Goal: Information Seeking & Learning: Check status

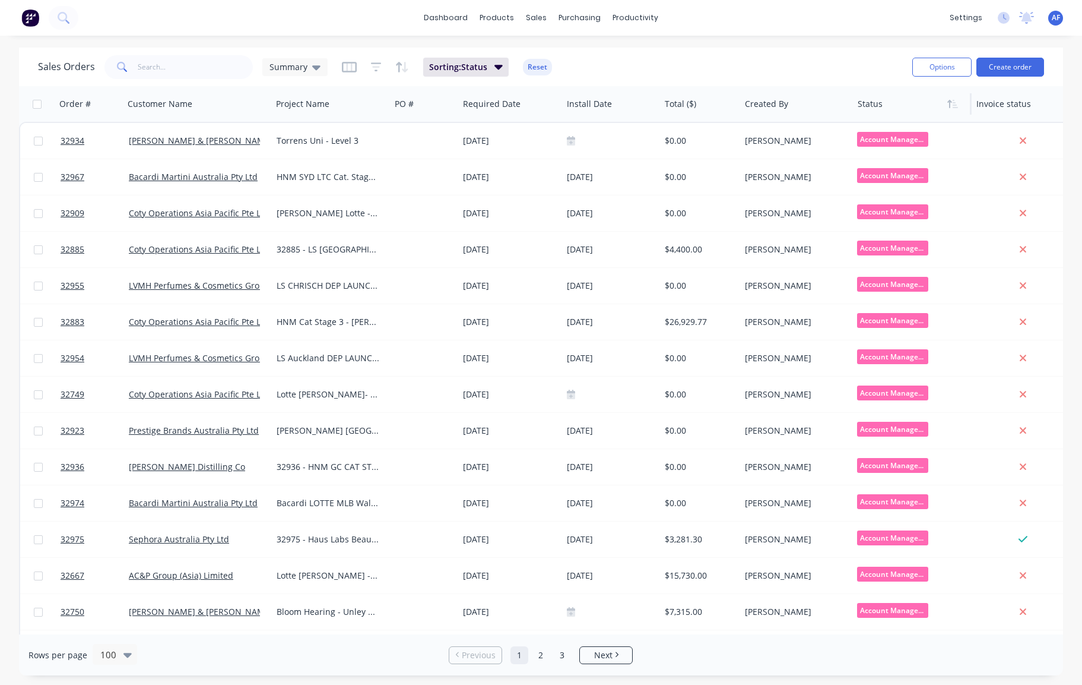
click at [888, 107] on div at bounding box center [910, 104] width 104 height 24
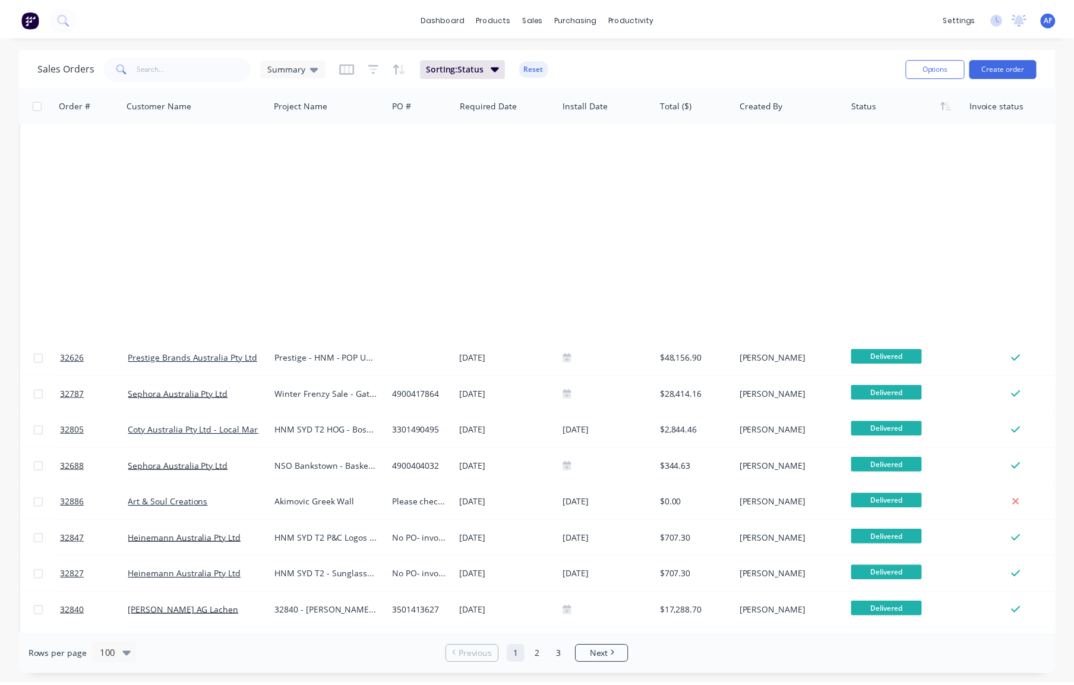
scroll to position [2551, 0]
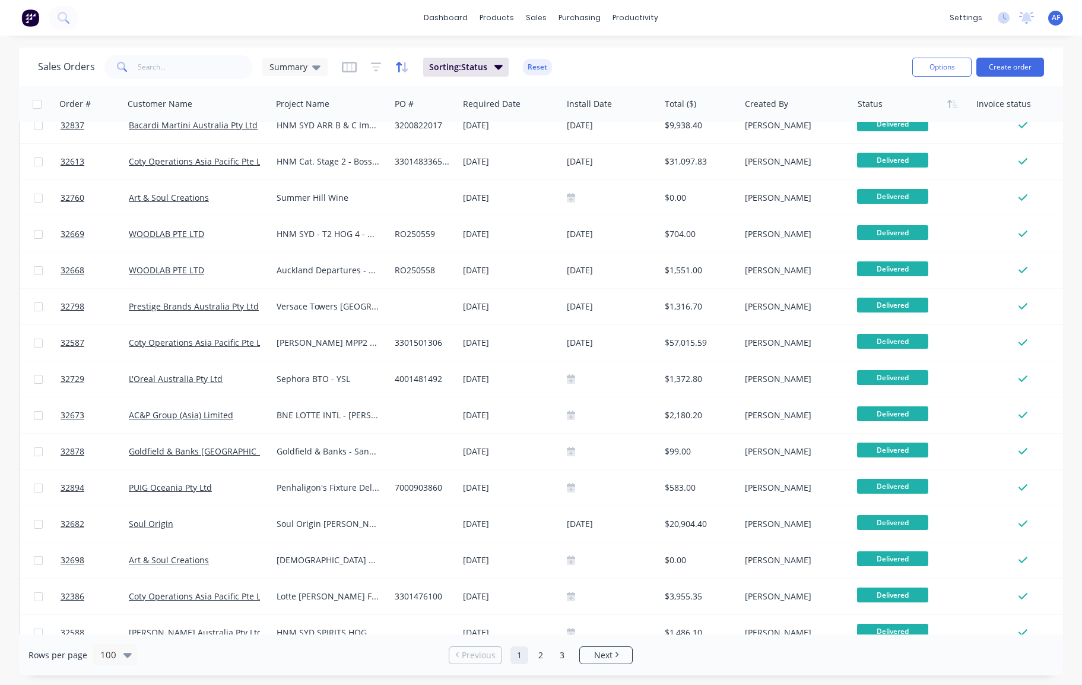
click at [409, 68] on icon "button" at bounding box center [402, 67] width 14 height 12
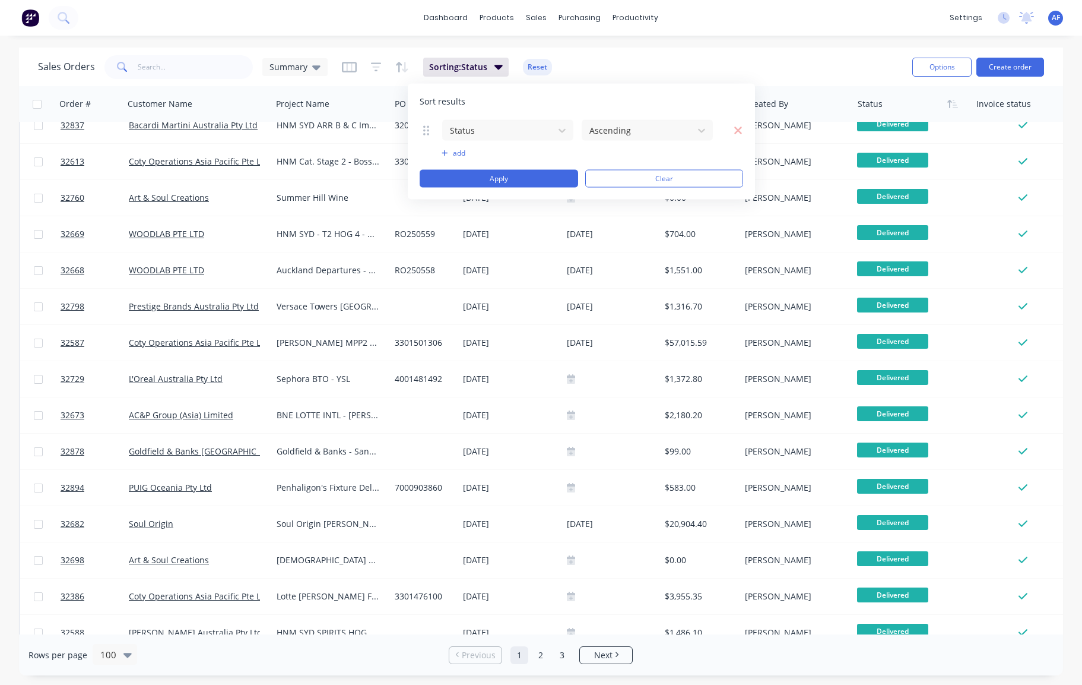
click at [624, 58] on div "Sales Orders Summary Sorting: Status Reset" at bounding box center [470, 66] width 865 height 29
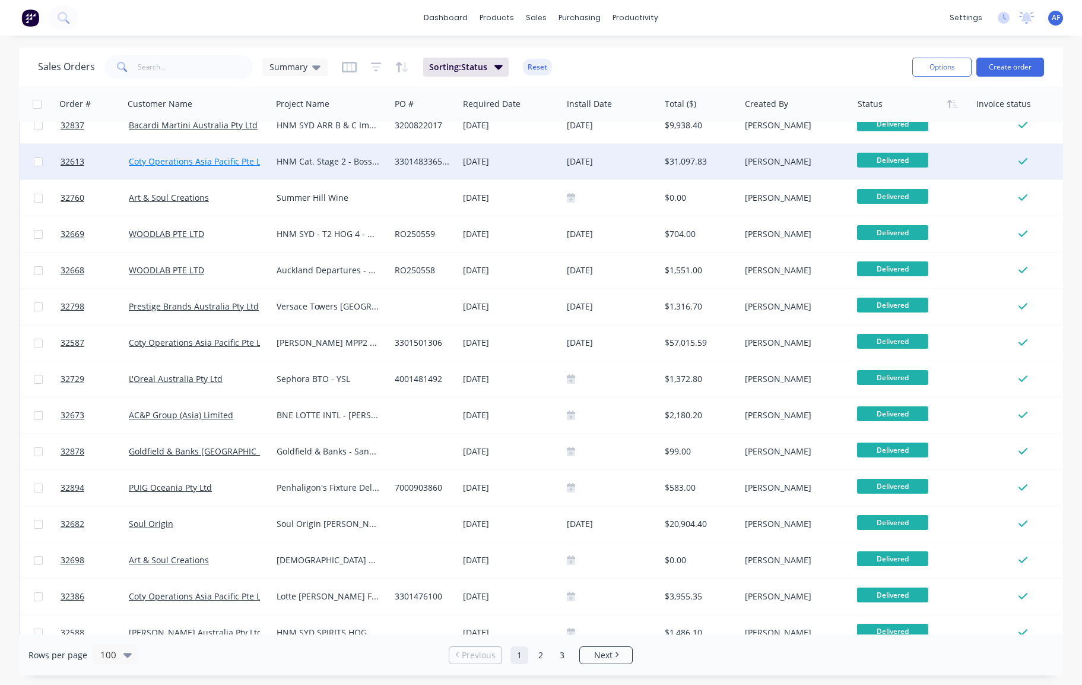
click at [159, 159] on link "Coty Operations Asia Pacific Pte Ltd" at bounding box center [199, 161] width 140 height 11
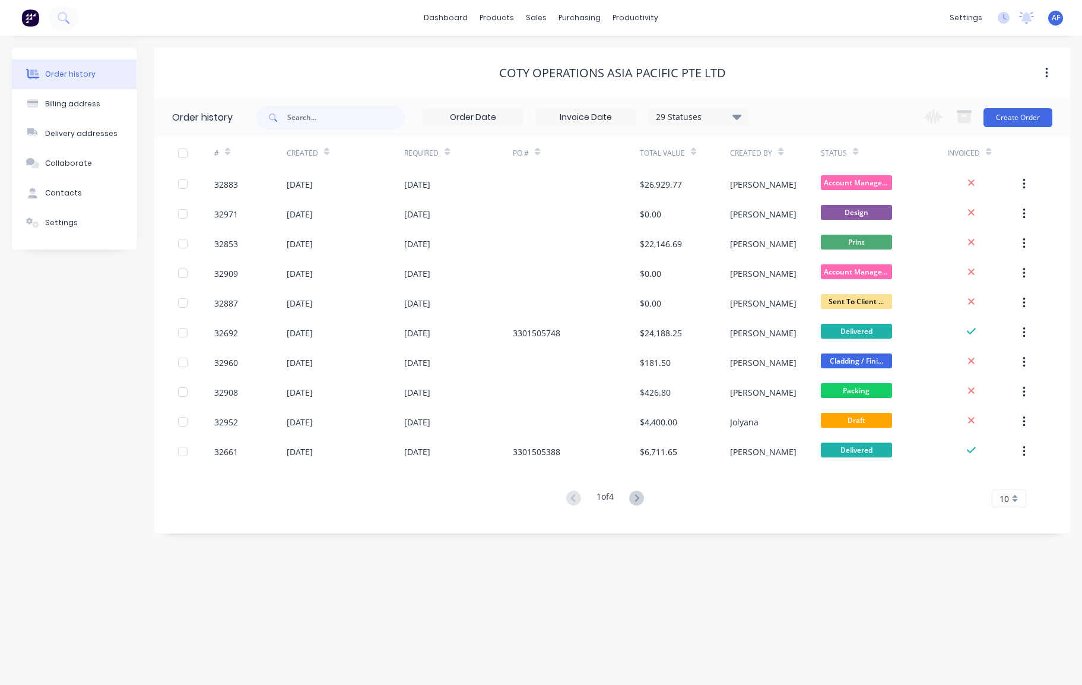
click at [1005, 495] on div "10" at bounding box center [1009, 498] width 34 height 18
click at [1003, 454] on div "35" at bounding box center [1009, 443] width 33 height 21
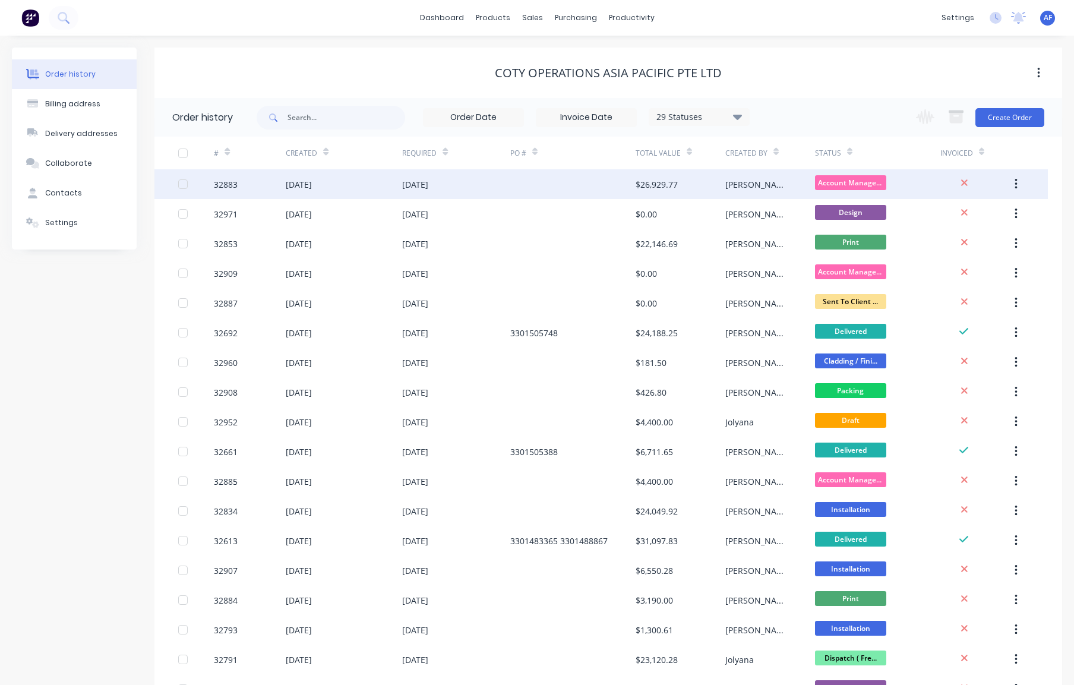
click at [311, 184] on div "[DATE]" at bounding box center [299, 184] width 26 height 12
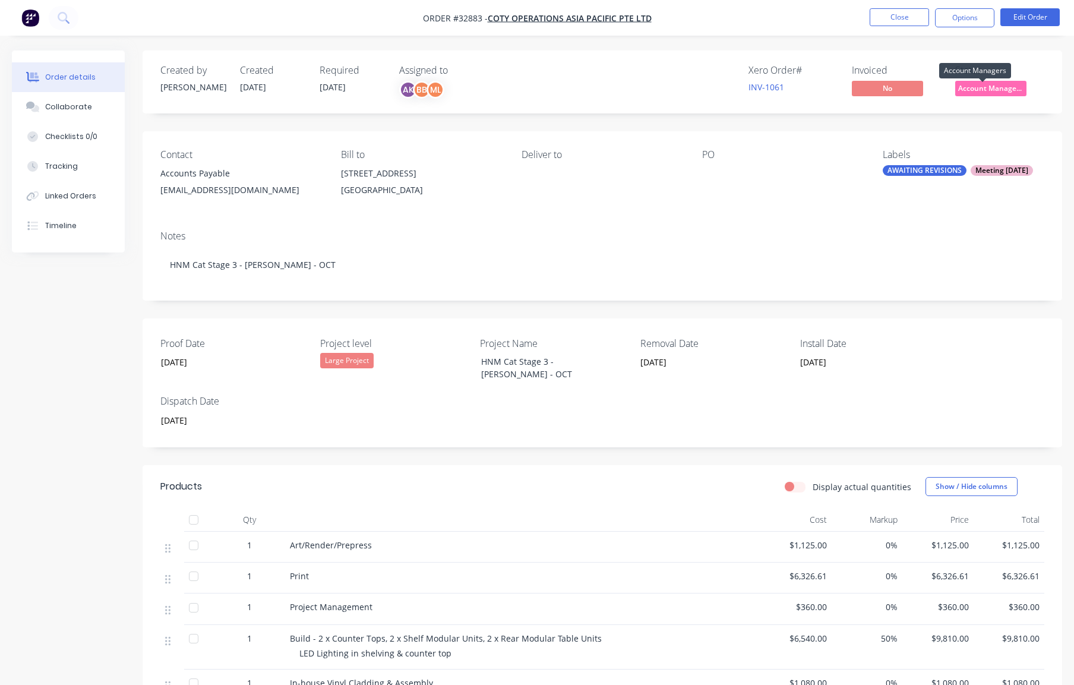
click at [975, 91] on span "Account Manager..." at bounding box center [990, 88] width 71 height 15
click at [591, 87] on div "Xero Order # INV-1061 Invoiced No Status Account Manager..." at bounding box center [781, 82] width 526 height 34
click at [892, 17] on button "Close" at bounding box center [898, 17] width 59 height 18
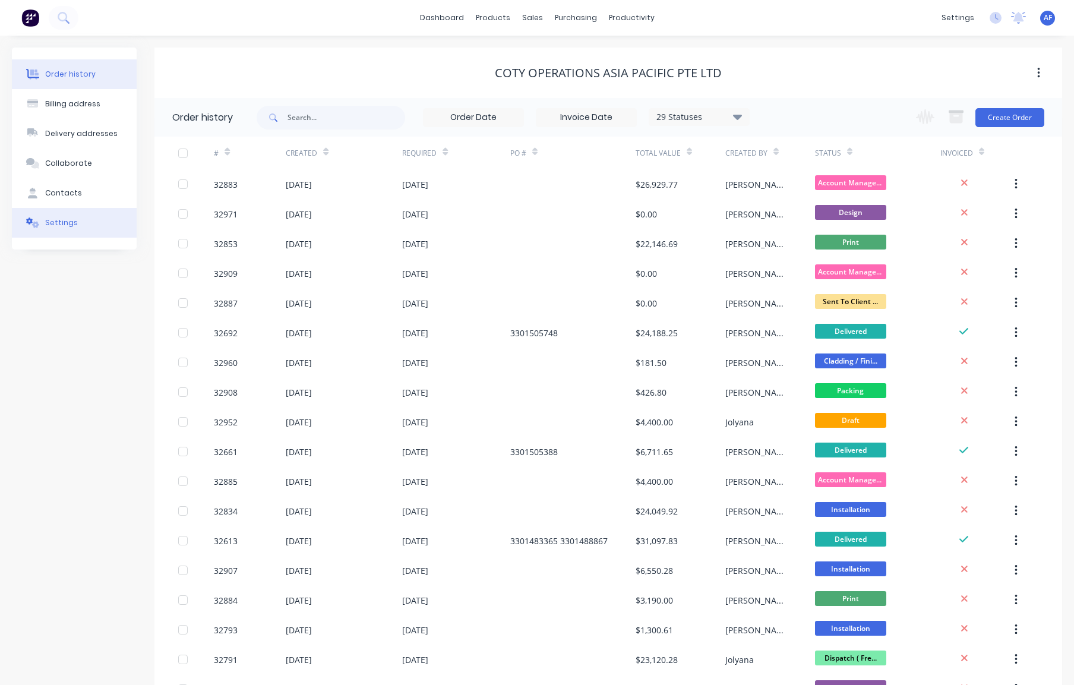
click at [58, 228] on div "Settings" at bounding box center [61, 222] width 33 height 11
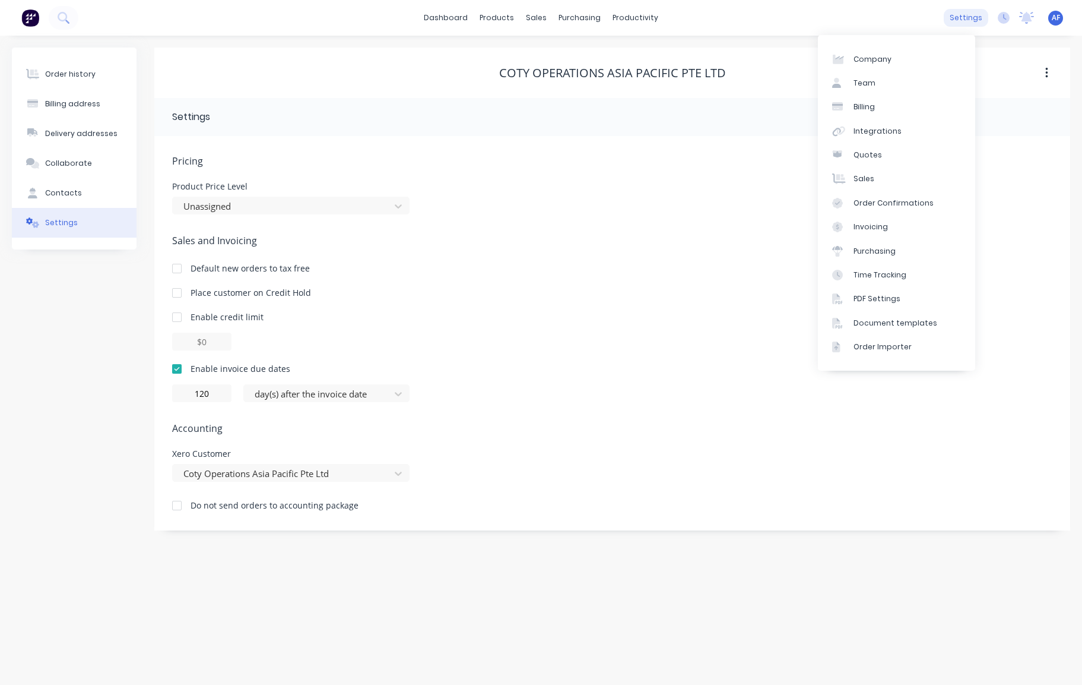
click at [957, 20] on div "settings" at bounding box center [966, 18] width 45 height 18
click at [37, 17] on img at bounding box center [30, 18] width 18 height 18
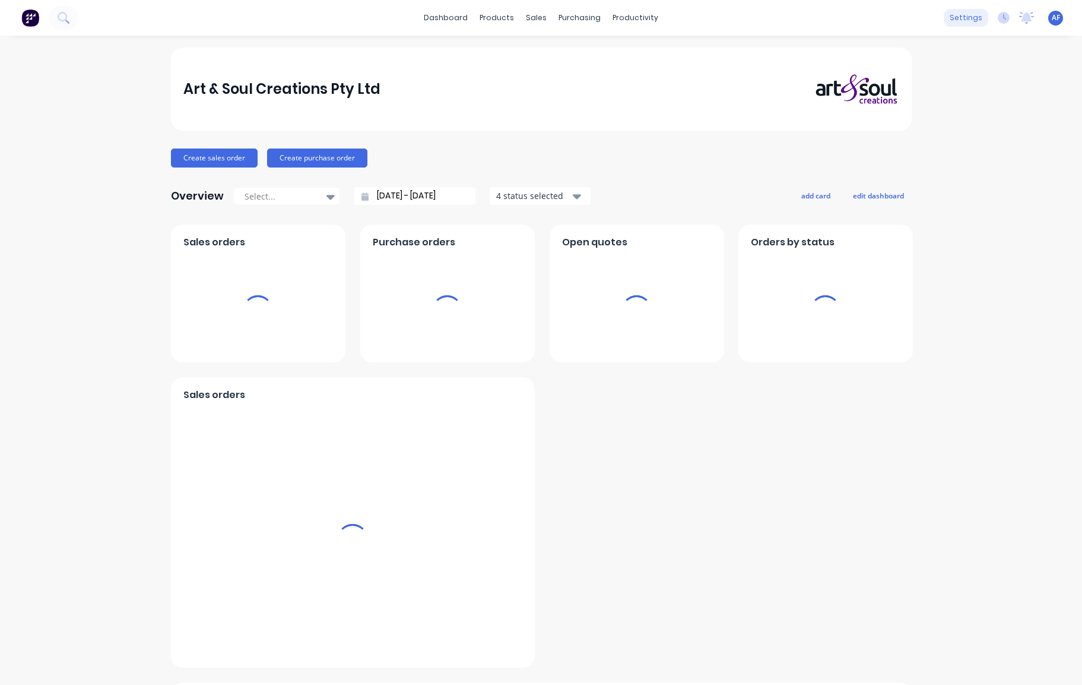
click at [945, 18] on div "settings" at bounding box center [966, 18] width 45 height 18
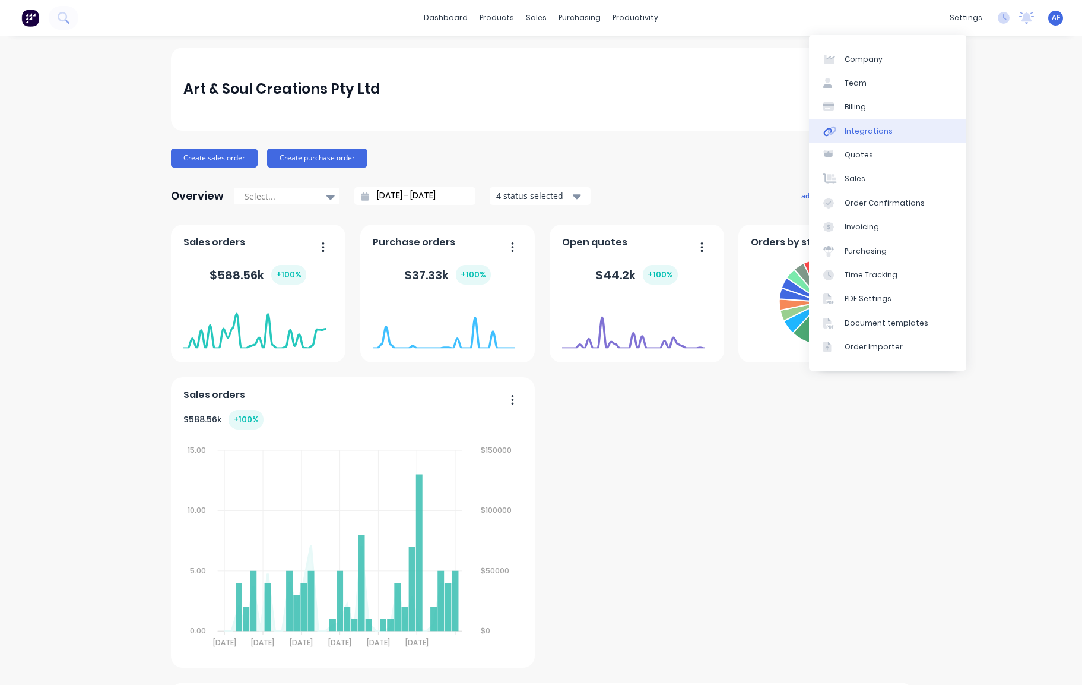
click at [888, 137] on div "Integrations" at bounding box center [869, 131] width 48 height 11
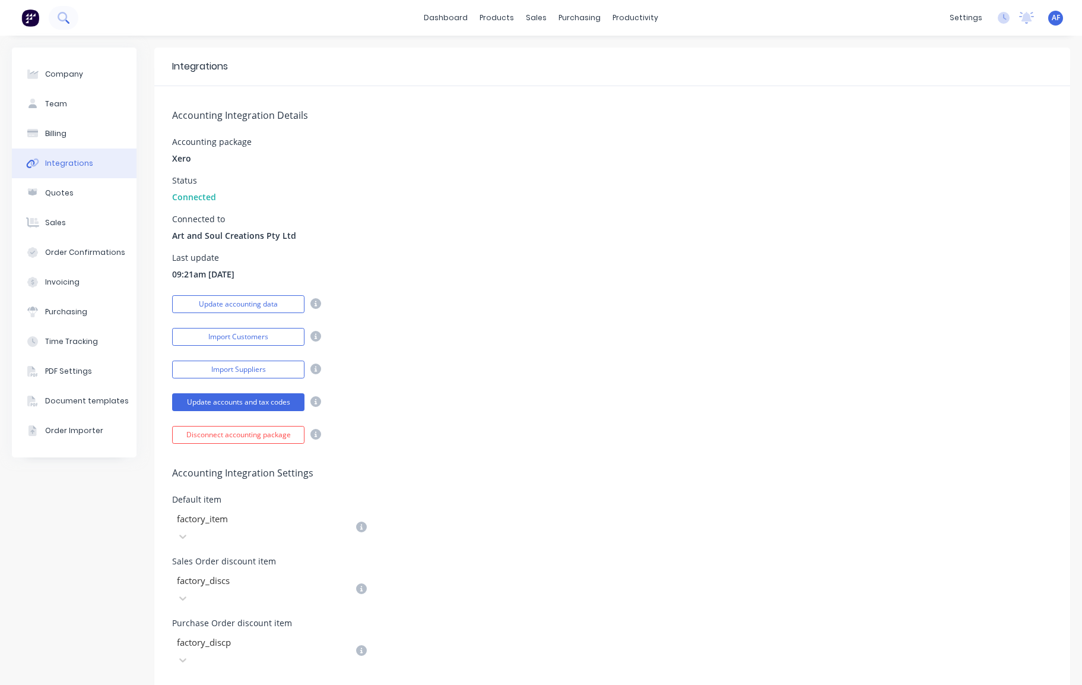
click at [67, 15] on icon at bounding box center [63, 17] width 10 height 10
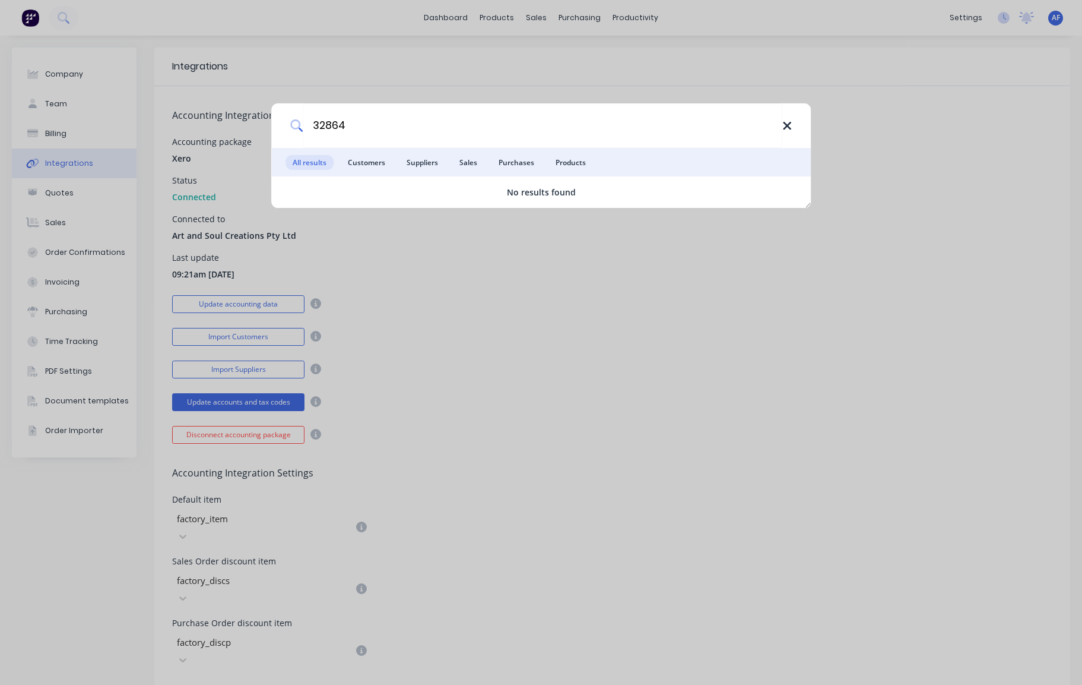
type input "32864"
click at [783, 122] on icon at bounding box center [788, 125] width 10 height 13
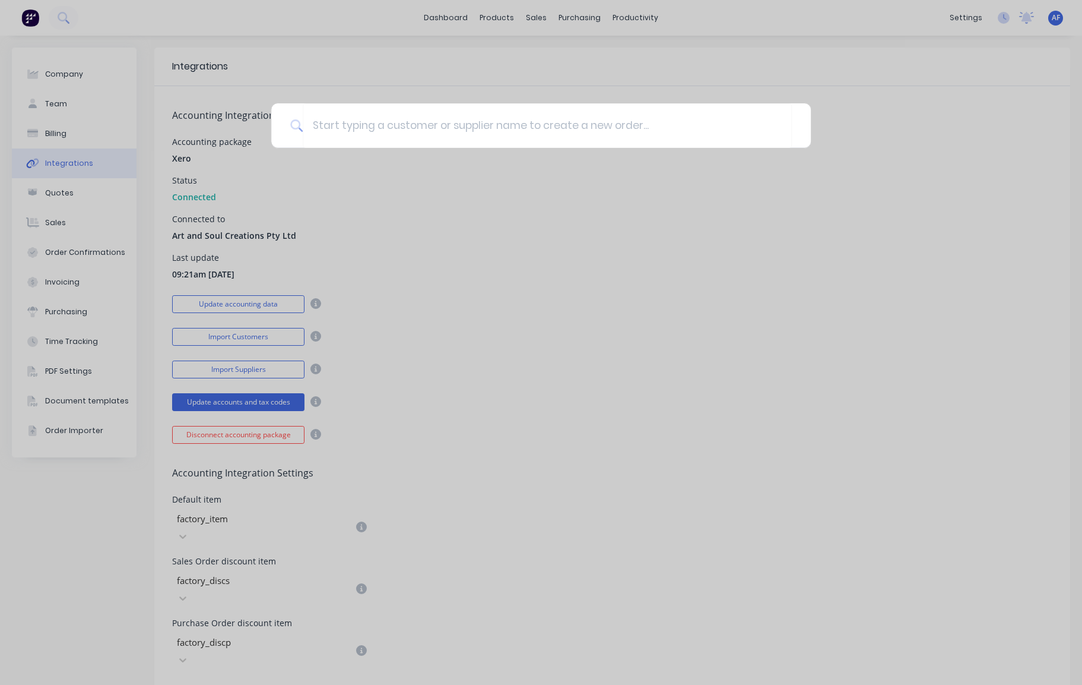
click at [288, 27] on div at bounding box center [541, 342] width 1082 height 685
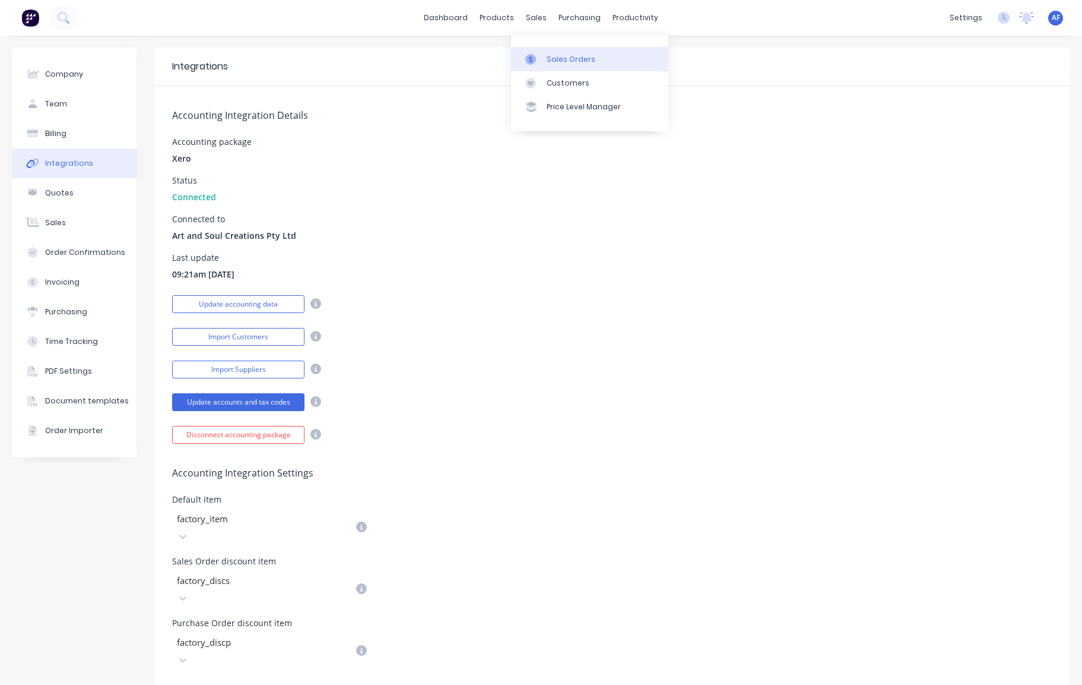
click at [572, 65] on div "Sales Orders" at bounding box center [571, 59] width 49 height 11
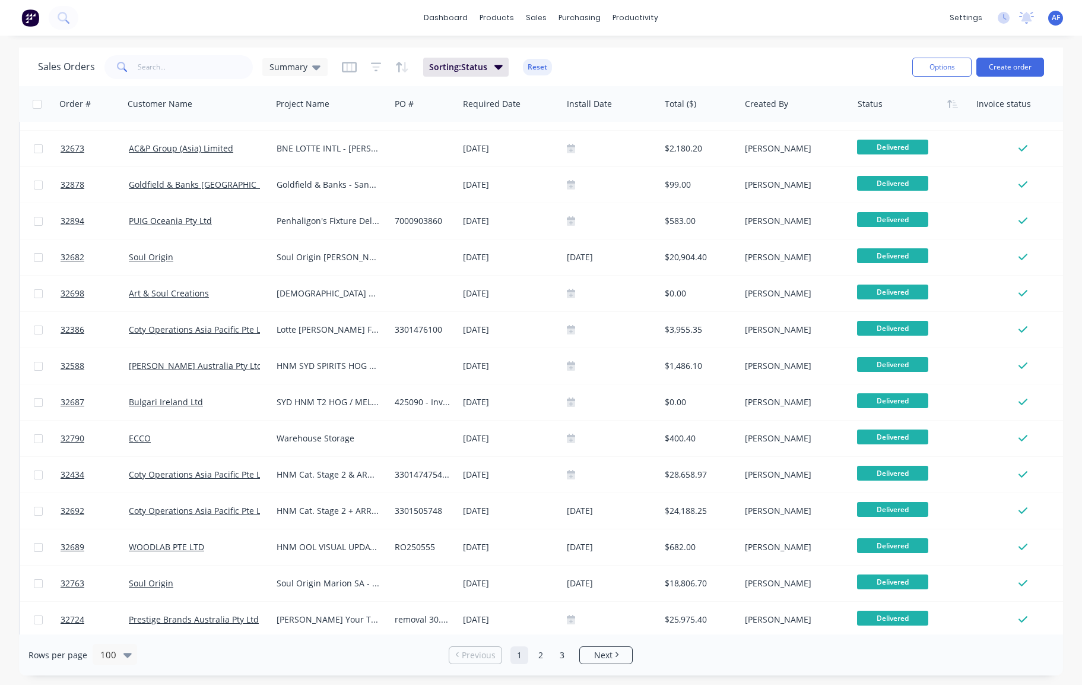
scroll to position [3116, 0]
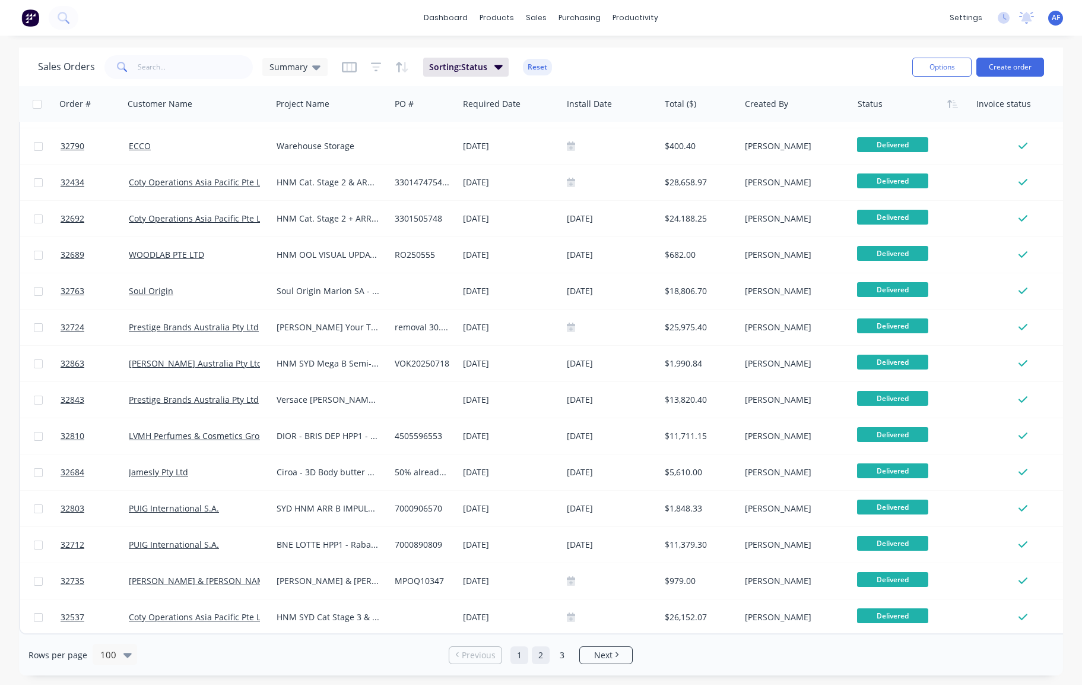
click at [542, 656] on link "2" at bounding box center [541, 655] width 18 height 18
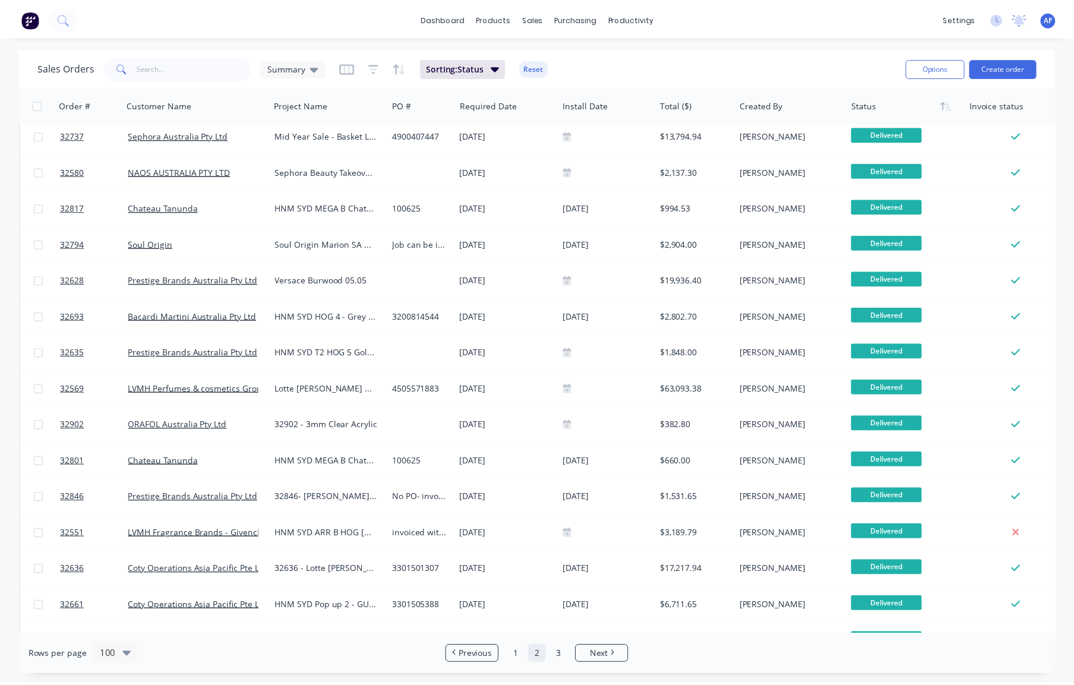
scroll to position [0, 0]
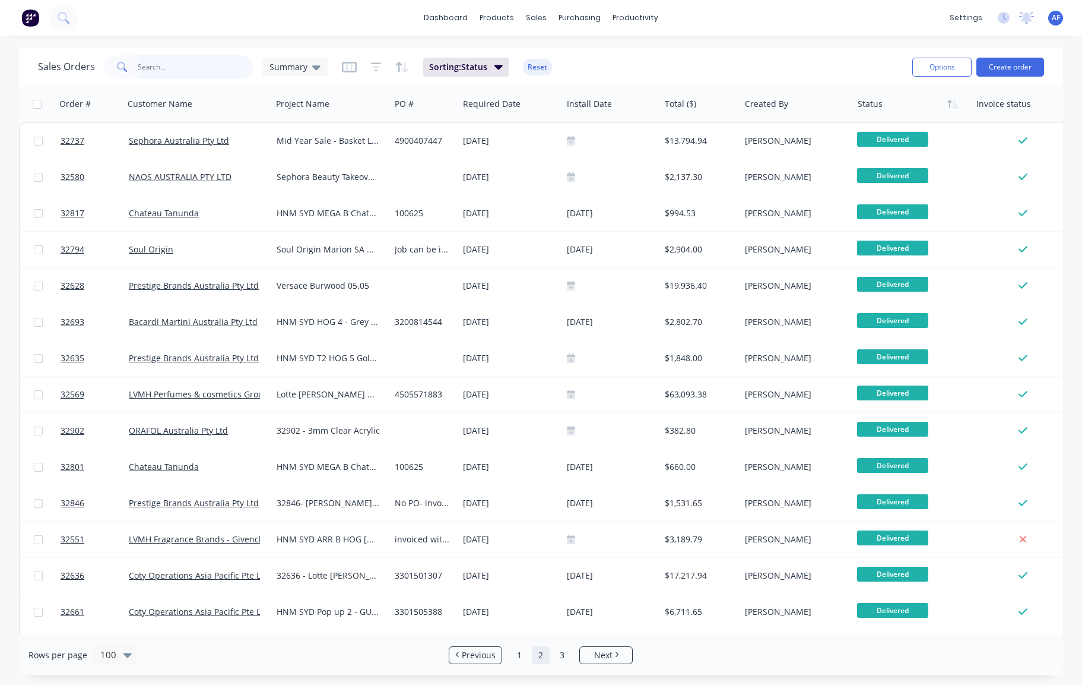
click at [175, 72] on input "text" at bounding box center [196, 67] width 116 height 24
type input "32548"
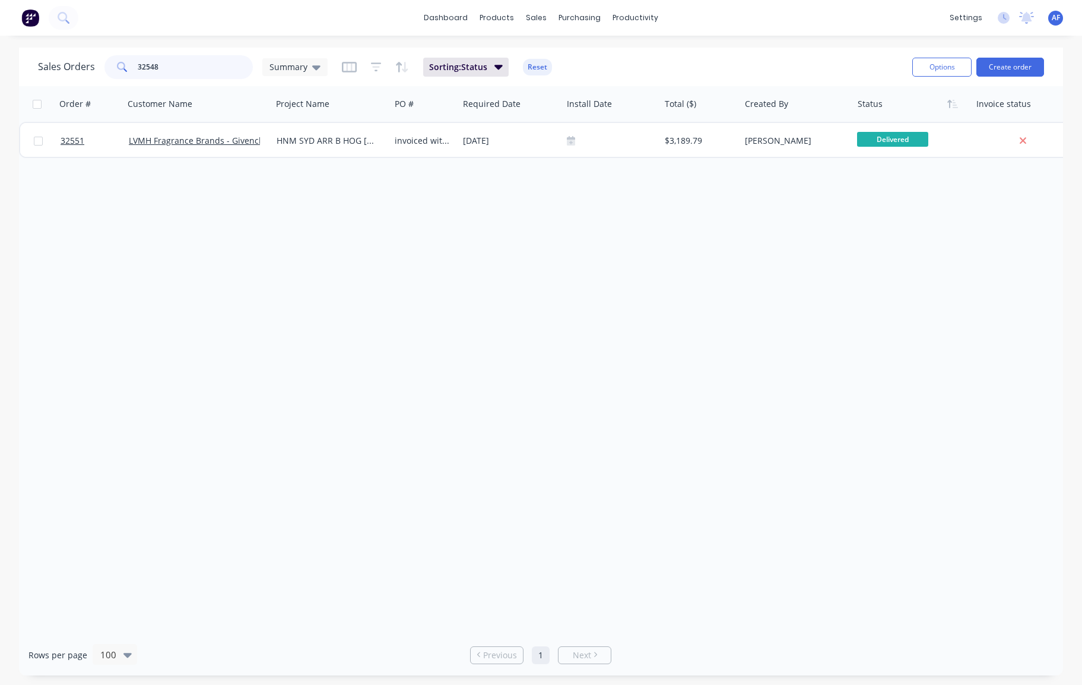
drag, startPoint x: 198, startPoint y: 65, endPoint x: 131, endPoint y: 75, distance: 67.9
click at [132, 75] on div "32548" at bounding box center [179, 67] width 148 height 24
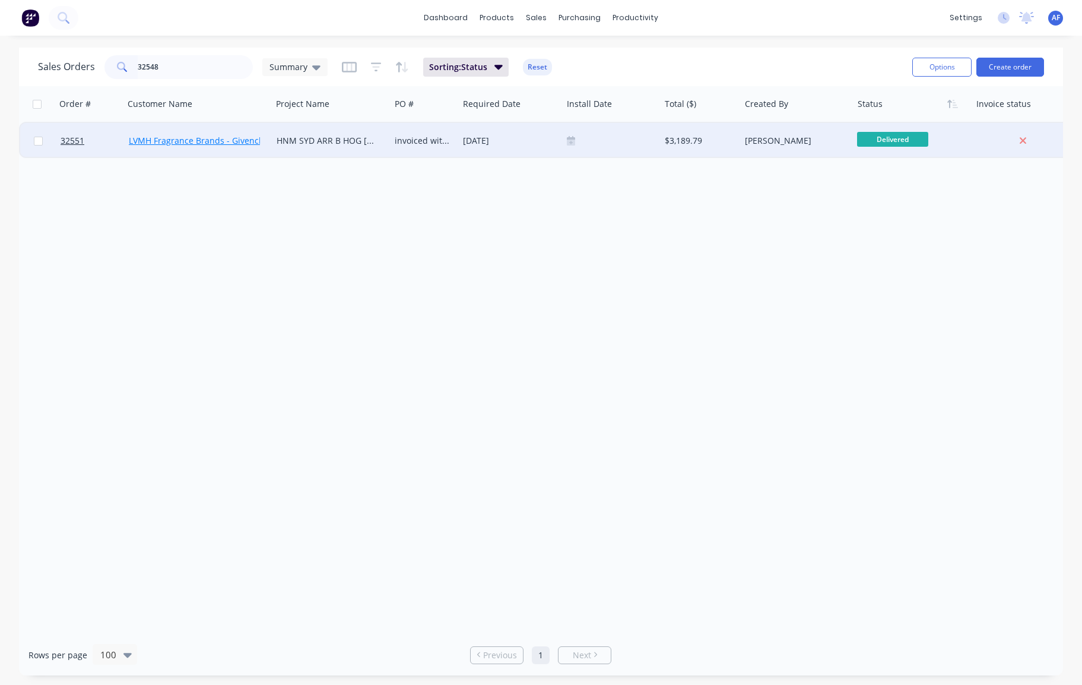
click at [207, 144] on link "LVMH Fragrance Brands - Givenchy" at bounding box center [199, 140] width 140 height 11
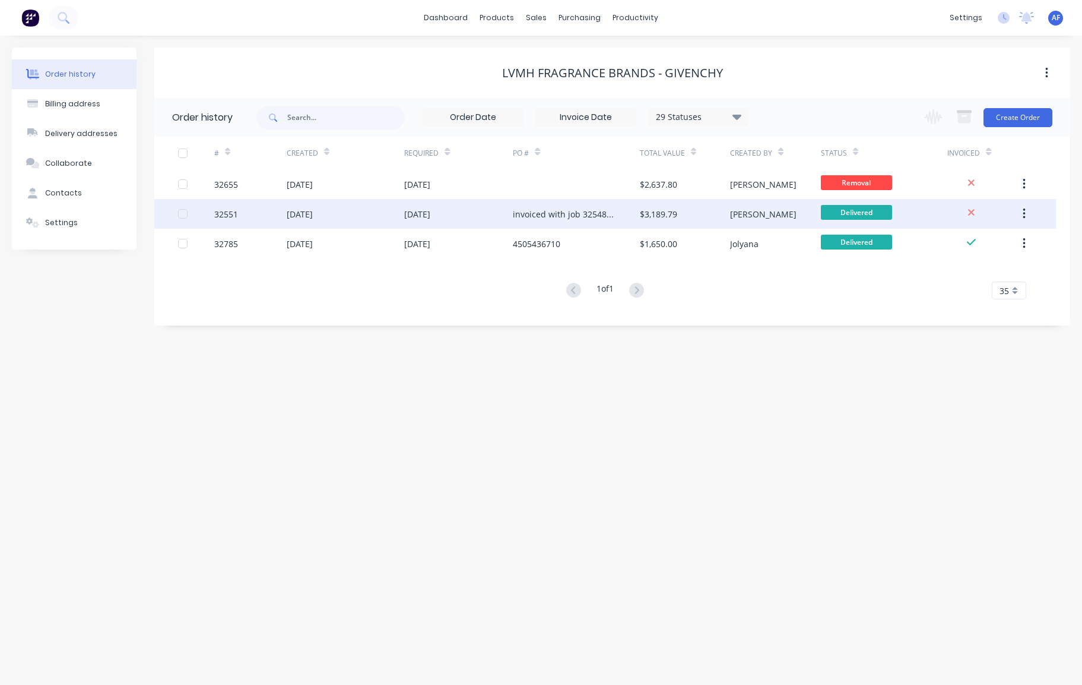
click at [547, 215] on div "invoiced with job 32548 - comments in [PERSON_NAME]" at bounding box center [564, 214] width 103 height 12
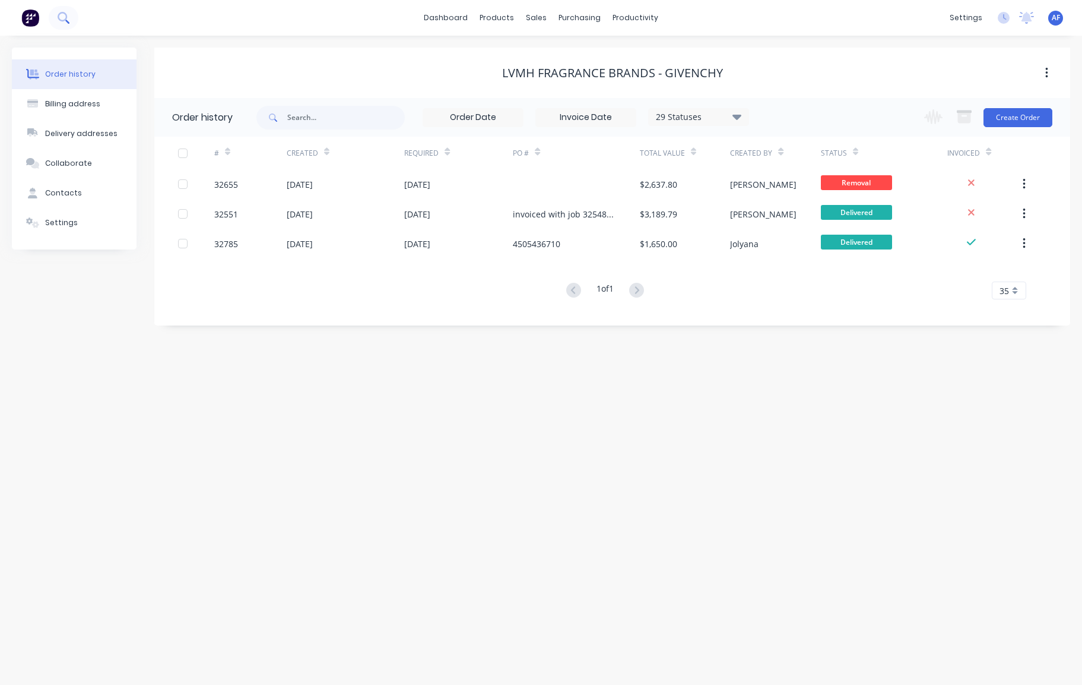
click at [69, 18] on icon at bounding box center [63, 17] width 11 height 11
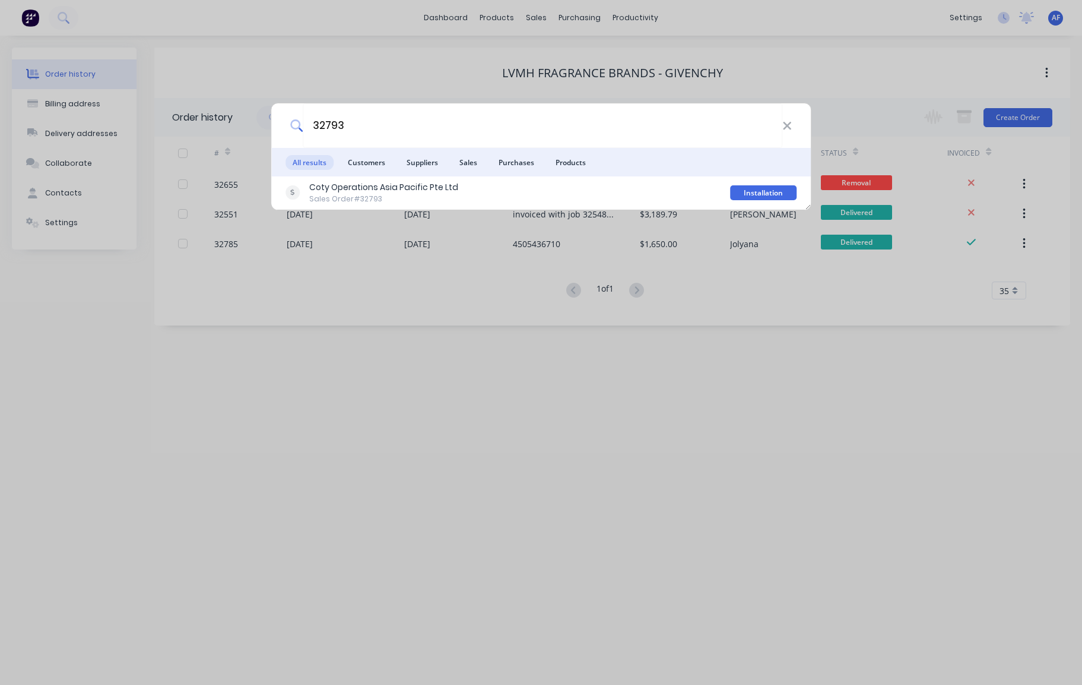
type input "32793"
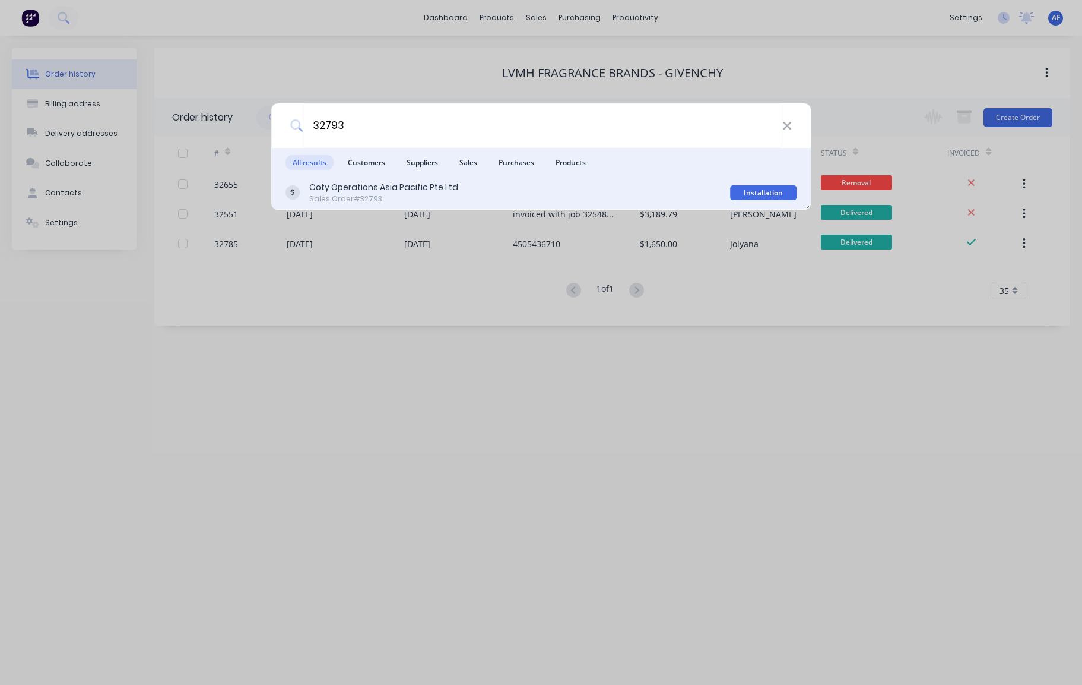
click at [419, 189] on div "Coty Operations Asia Pacific Pte Ltd" at bounding box center [383, 187] width 149 height 12
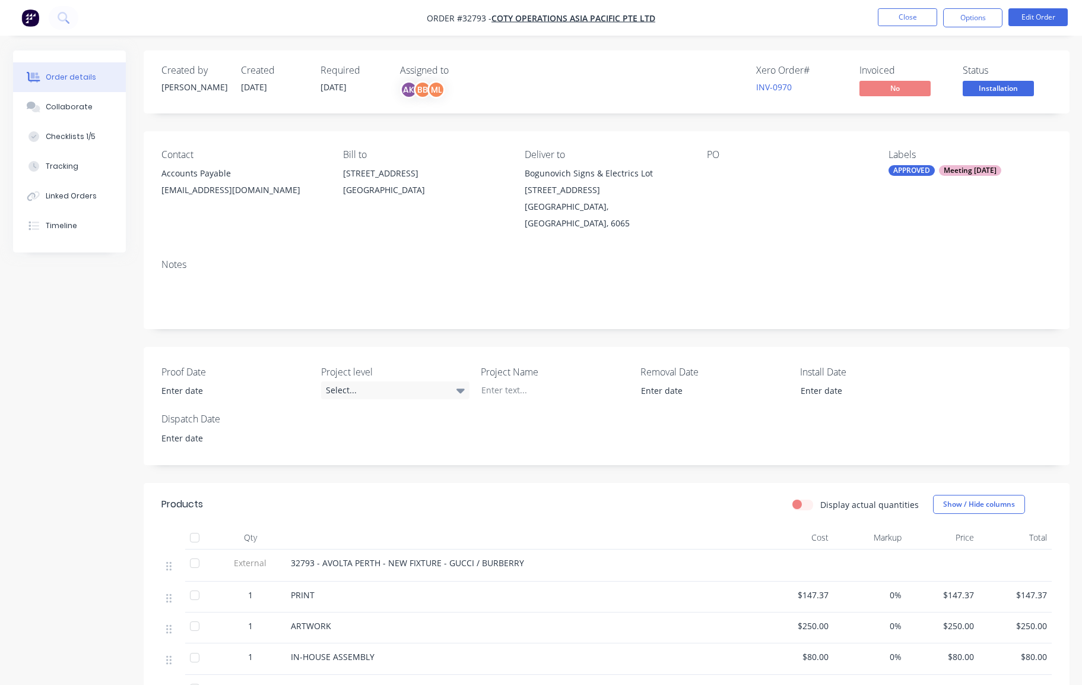
type input "[DATE]"
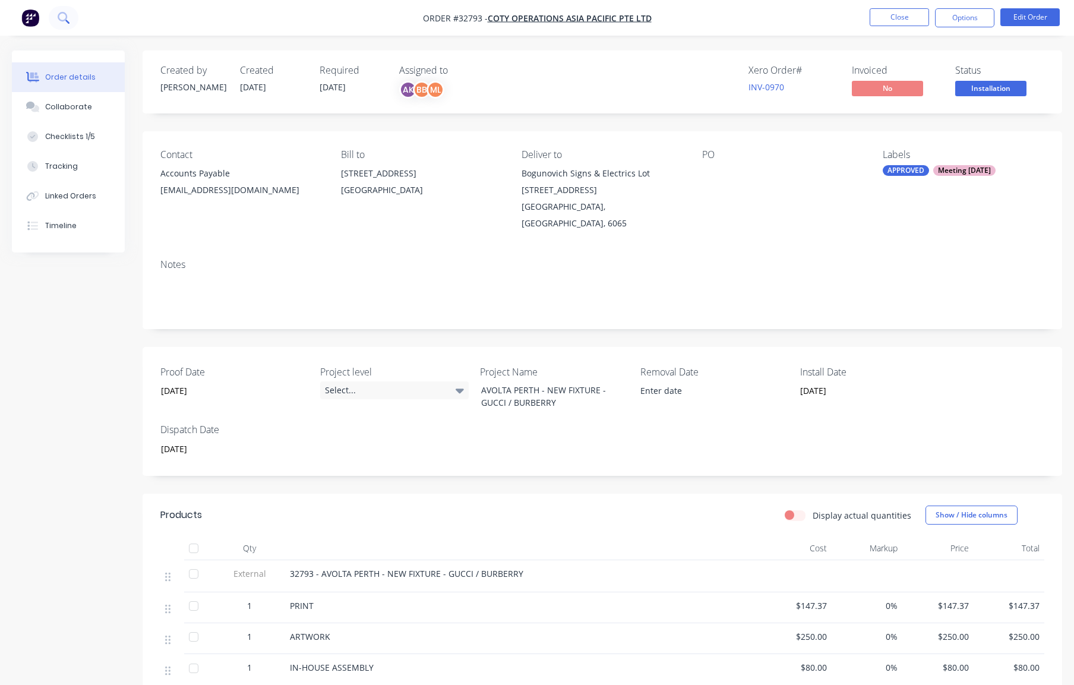
click at [75, 13] on button at bounding box center [64, 18] width 30 height 24
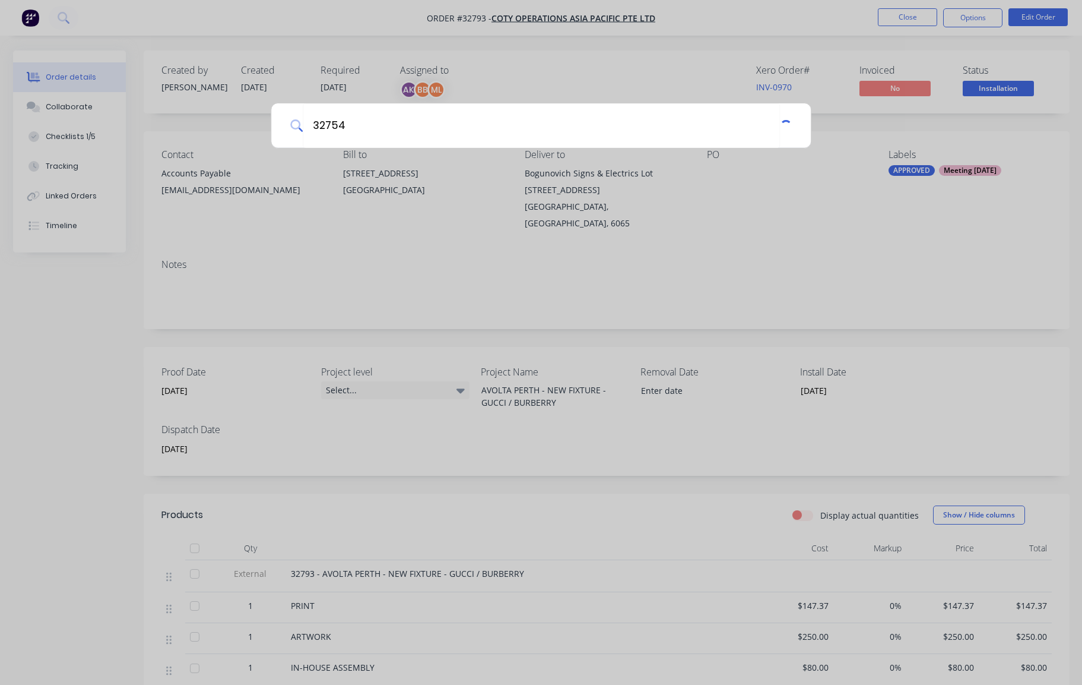
type input "32754"
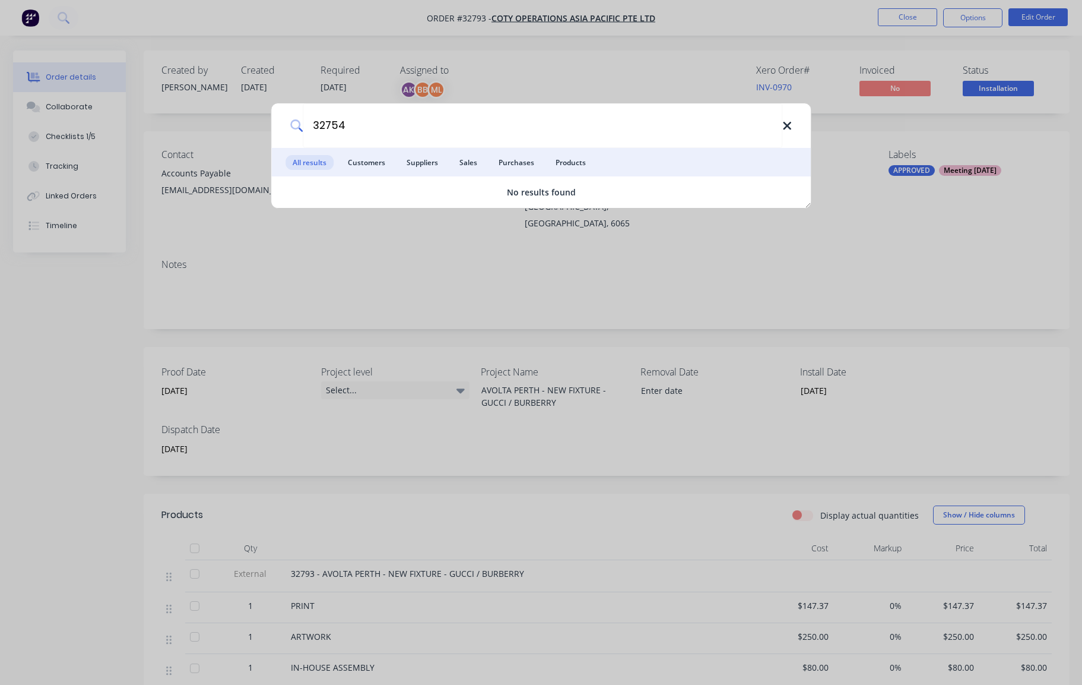
click at [783, 125] on icon at bounding box center [788, 125] width 10 height 13
type input "32862"
click at [783, 125] on icon at bounding box center [788, 125] width 10 height 13
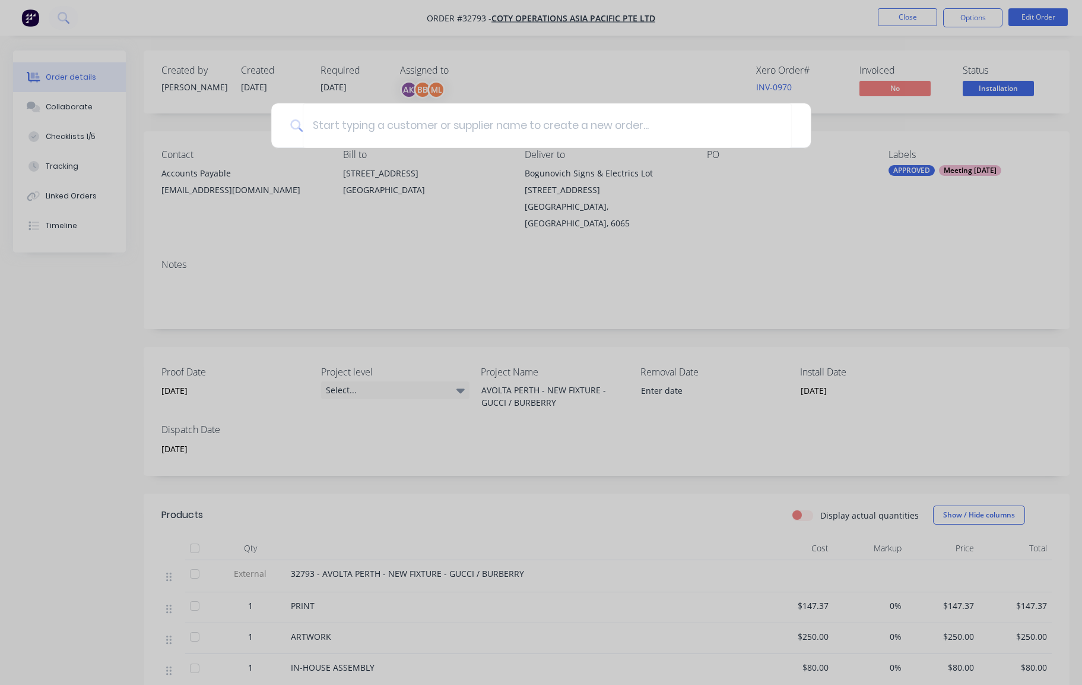
click at [670, 72] on div at bounding box center [541, 342] width 1082 height 685
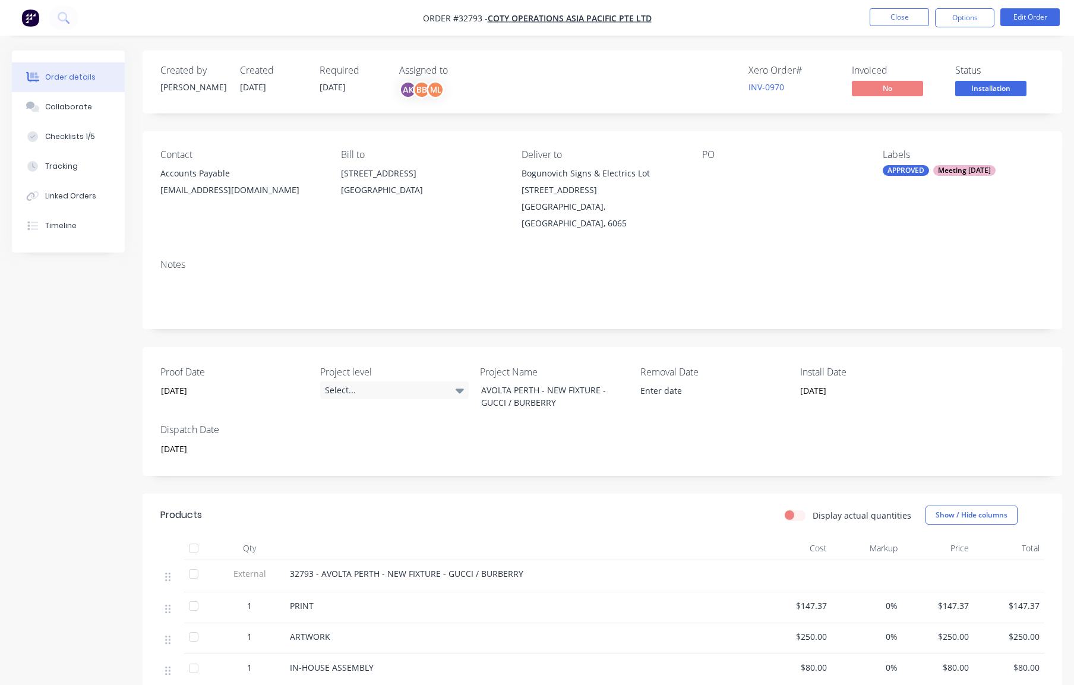
click at [36, 18] on img "button" at bounding box center [30, 18] width 18 height 18
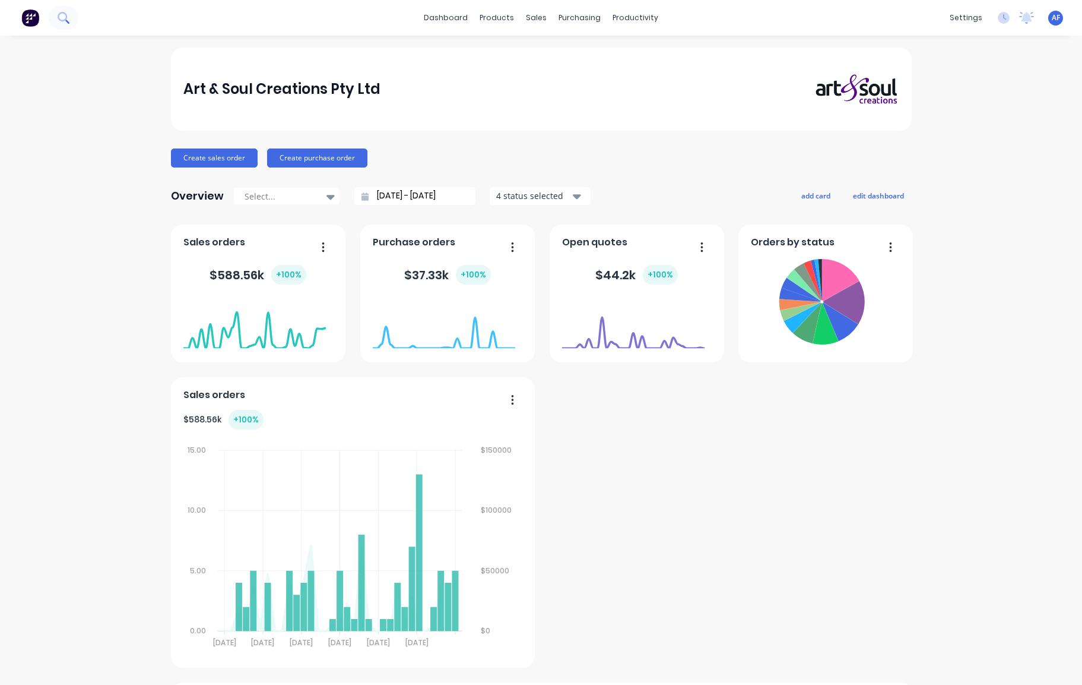
click at [68, 19] on icon at bounding box center [63, 17] width 11 height 11
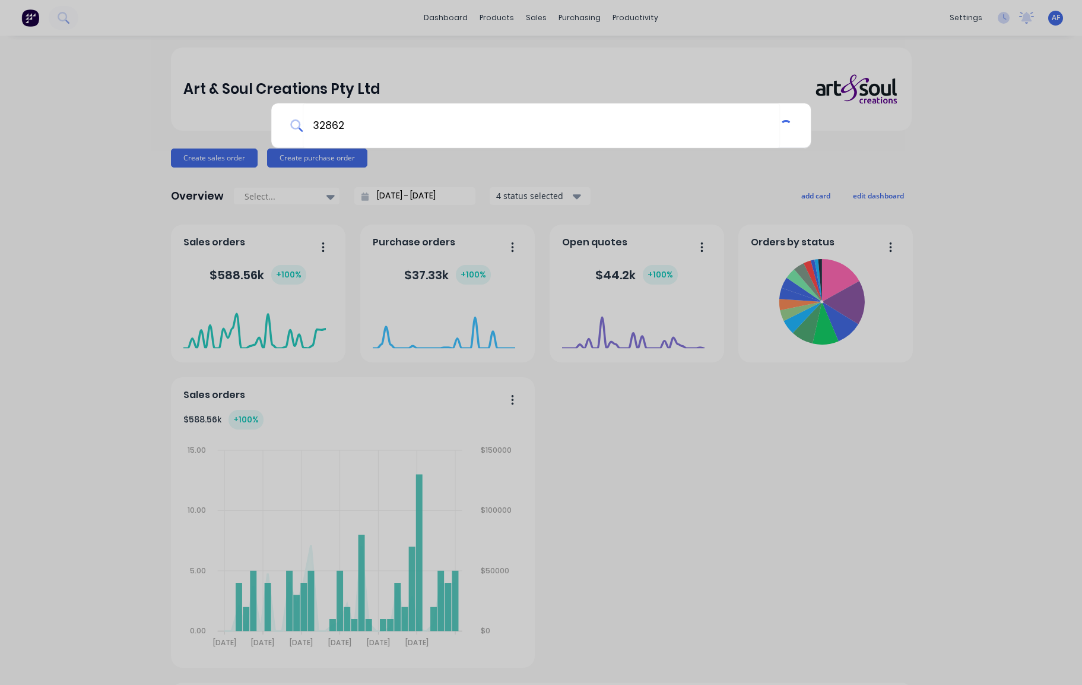
type input "32862"
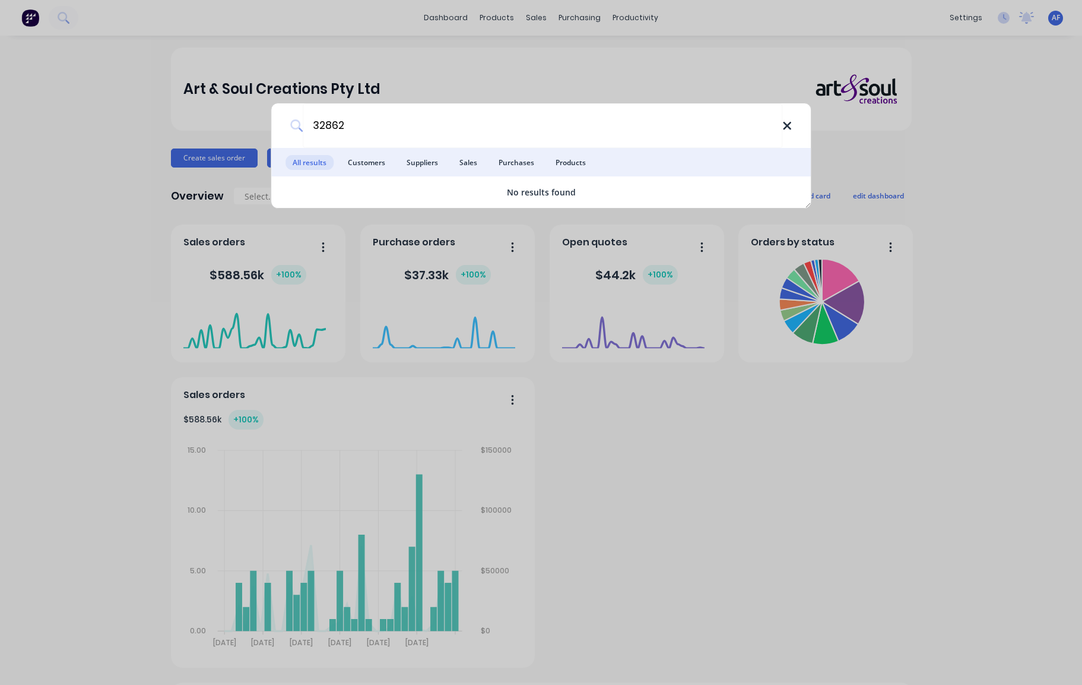
click at [783, 131] on icon at bounding box center [788, 125] width 10 height 13
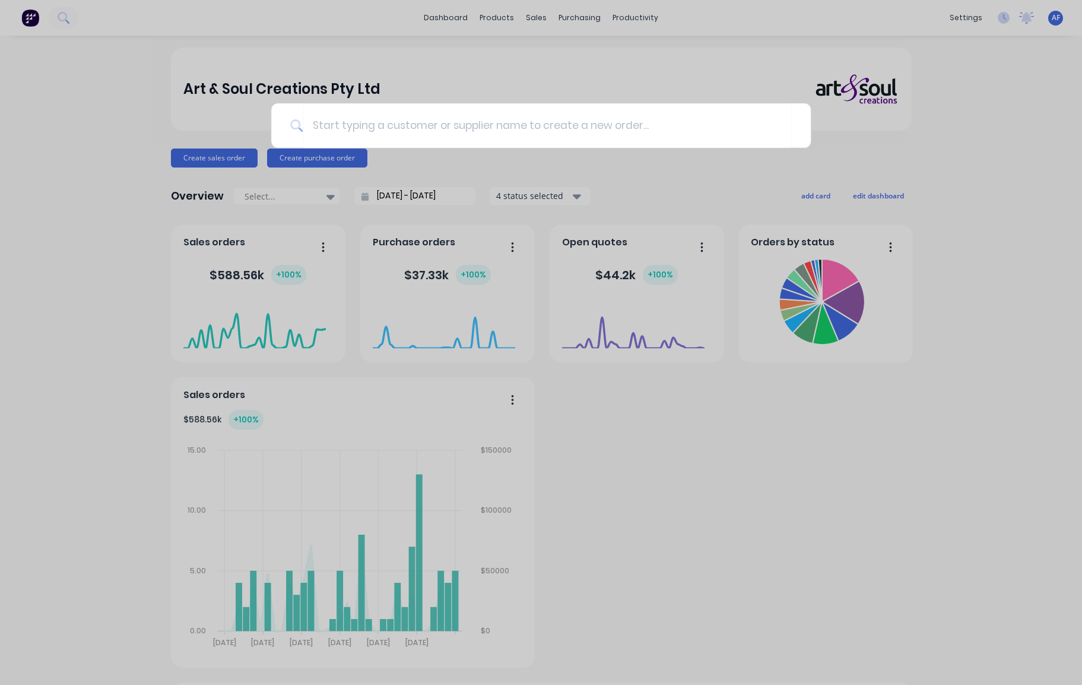
click at [66, 295] on div at bounding box center [541, 342] width 1082 height 685
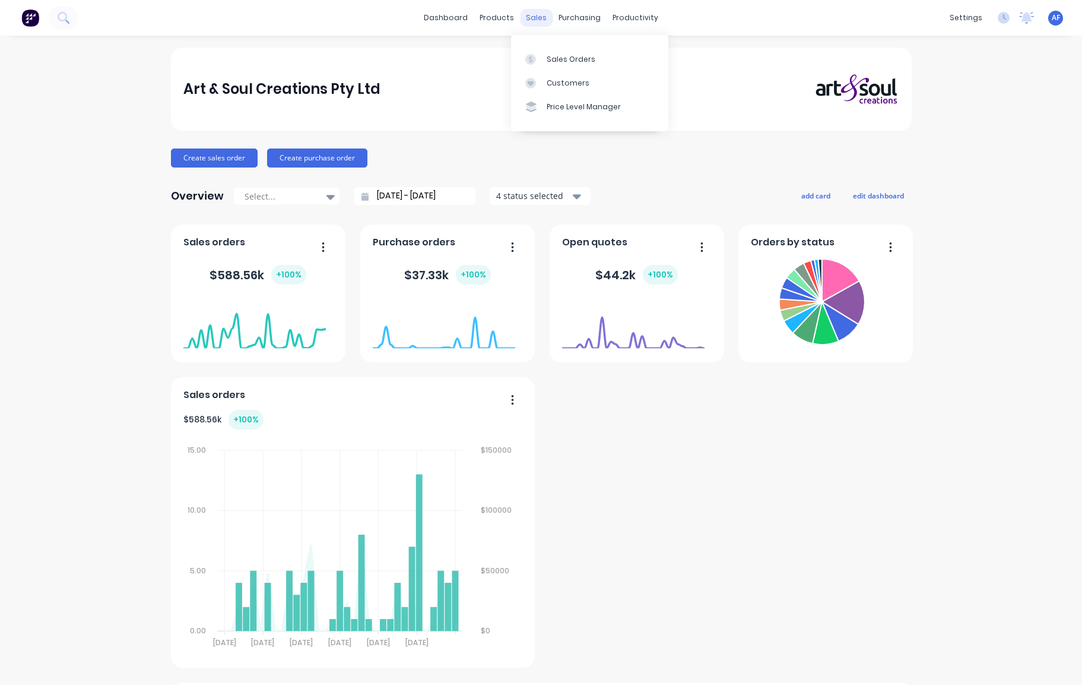
click at [532, 20] on div "sales" at bounding box center [536, 18] width 33 height 18
click at [540, 18] on div "sales" at bounding box center [536, 18] width 33 height 18
click at [574, 65] on div "Sales Orders" at bounding box center [571, 59] width 49 height 11
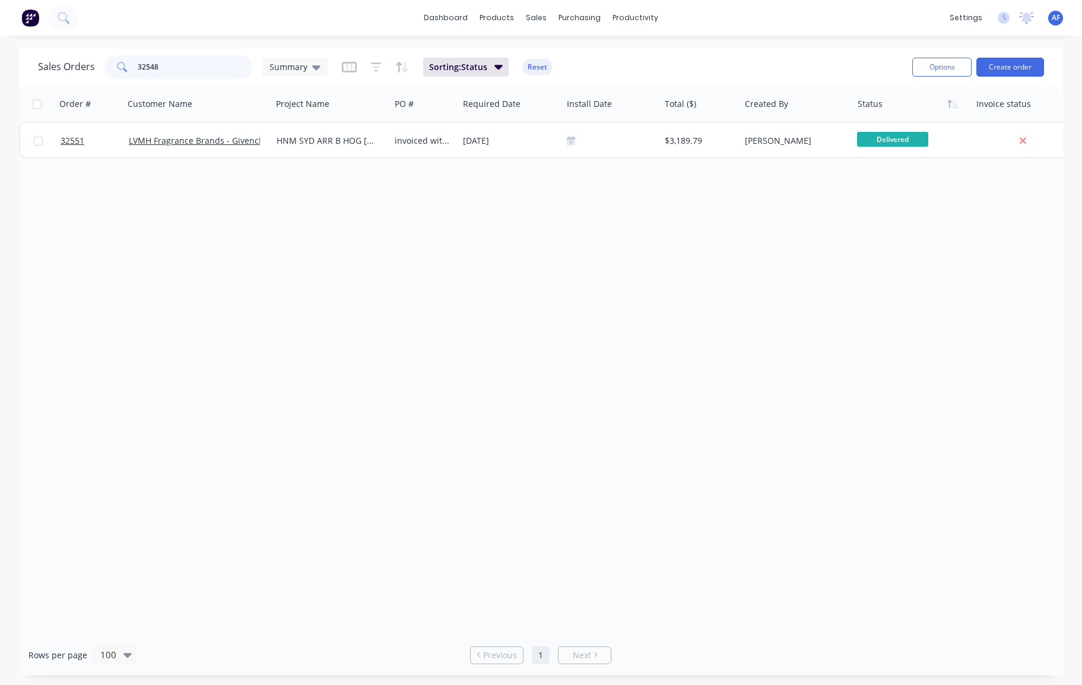
click at [199, 69] on input "32548" at bounding box center [196, 67] width 116 height 24
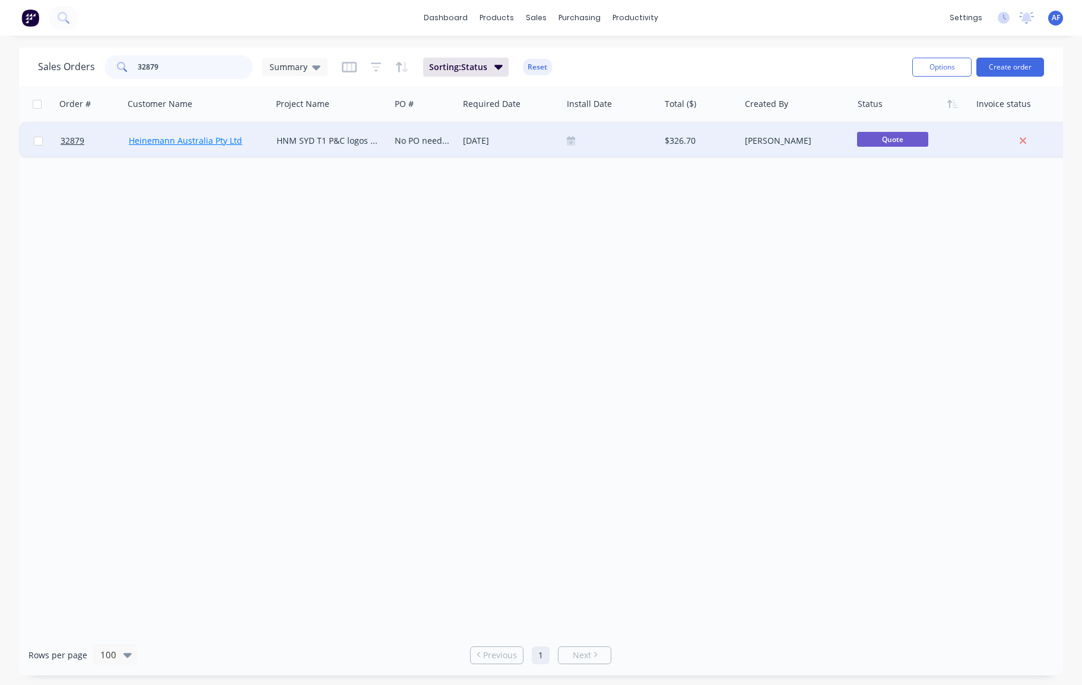
type input "32879"
click at [205, 144] on link "Heinemann Australia Pty Ltd" at bounding box center [185, 140] width 113 height 11
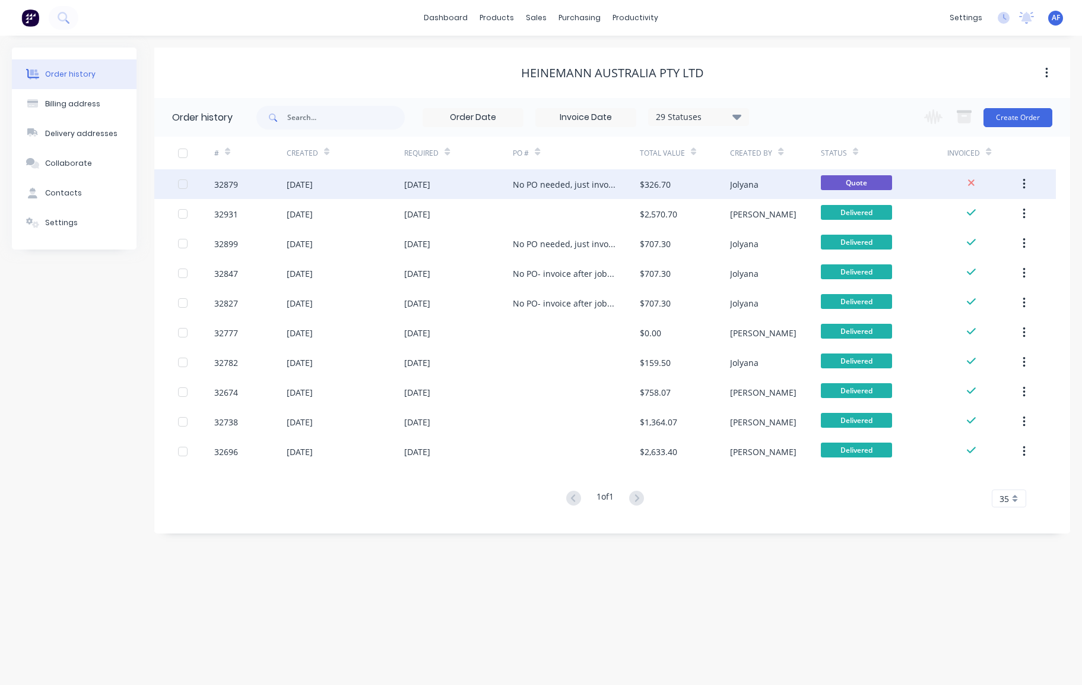
click at [228, 185] on div "32879" at bounding box center [226, 184] width 24 height 12
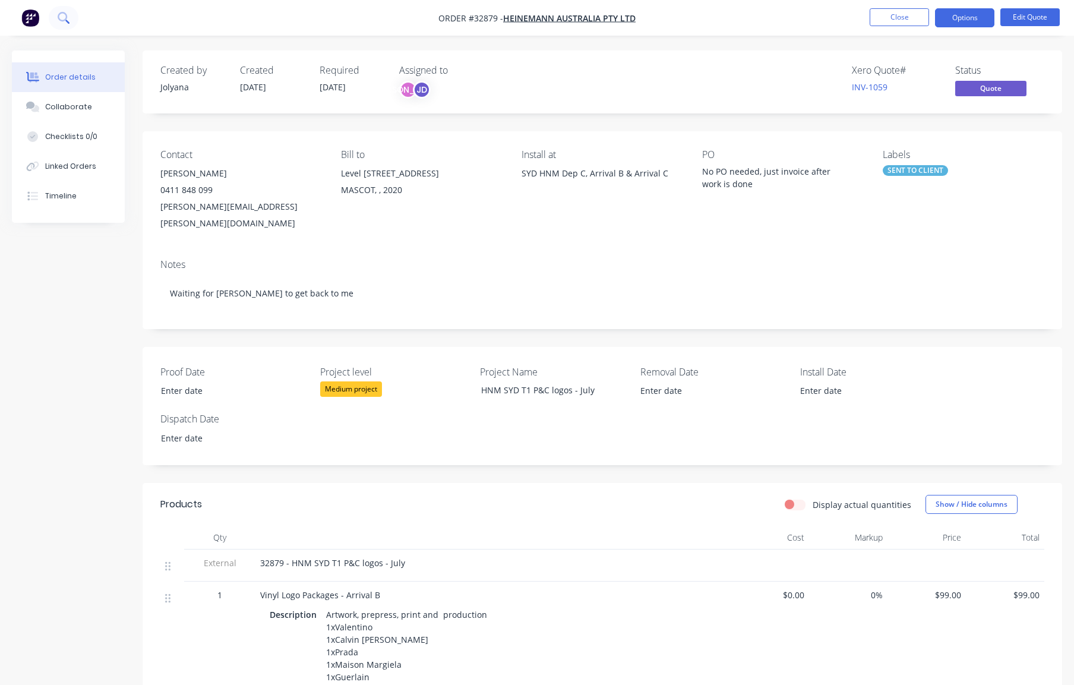
click at [67, 17] on icon at bounding box center [63, 17] width 11 height 11
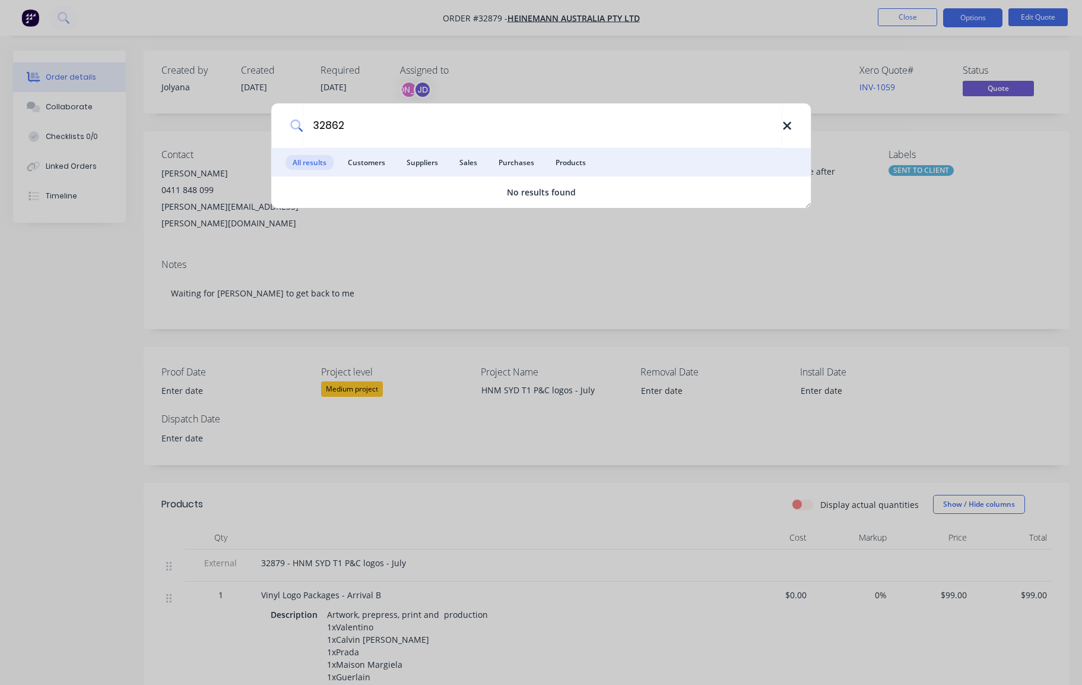
type input "32862"
click at [784, 129] on icon at bounding box center [787, 126] width 8 height 8
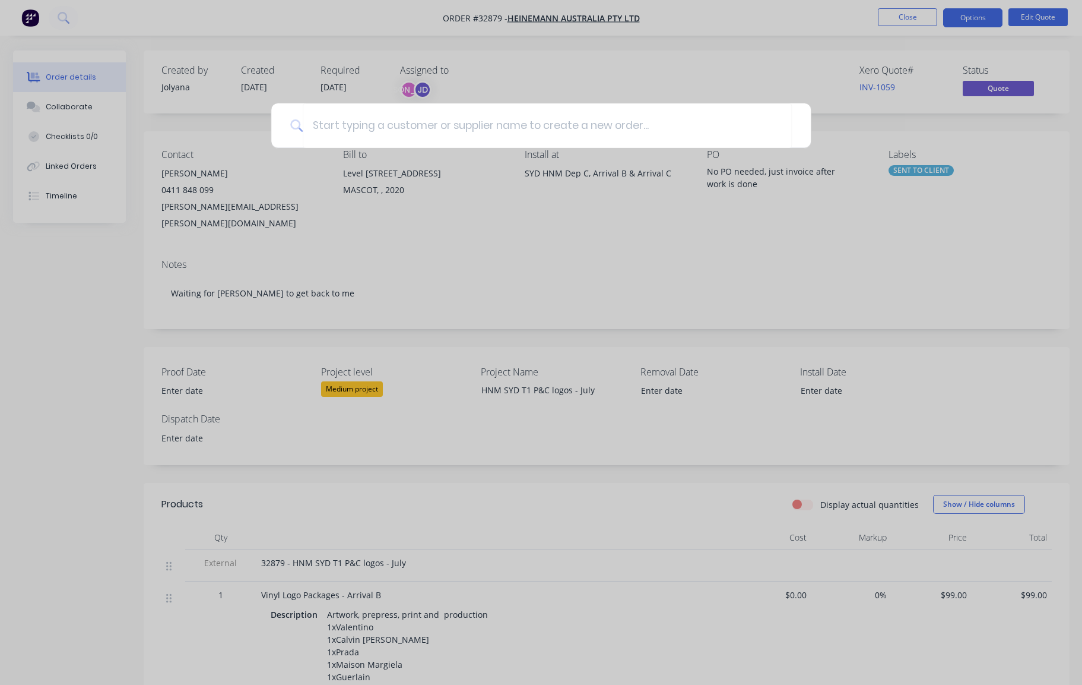
click at [278, 39] on div at bounding box center [541, 342] width 1082 height 685
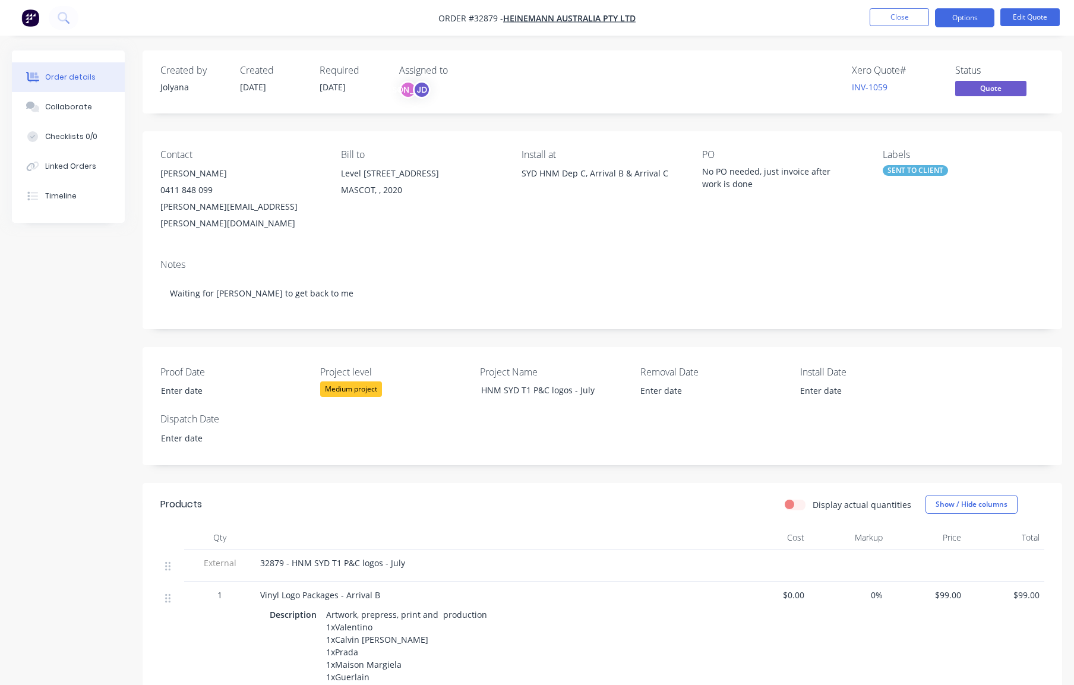
click at [30, 19] on img "button" at bounding box center [30, 18] width 18 height 18
